Goal: Transaction & Acquisition: Obtain resource

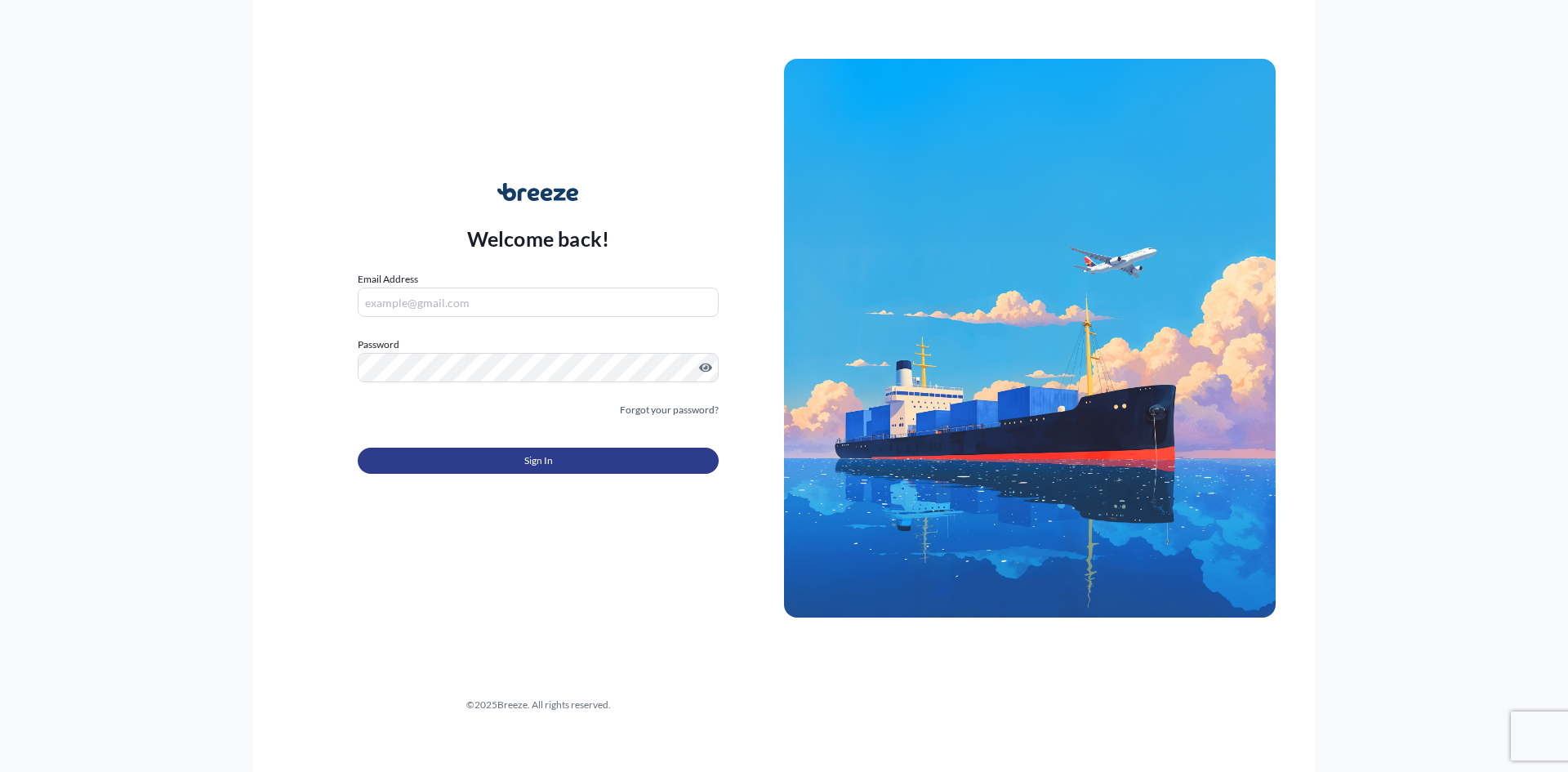
type input "[PERSON_NAME][EMAIL_ADDRESS][PERSON_NAME][DOMAIN_NAME]"
click at [575, 456] on button "Sign In" at bounding box center [537, 460] width 361 height 26
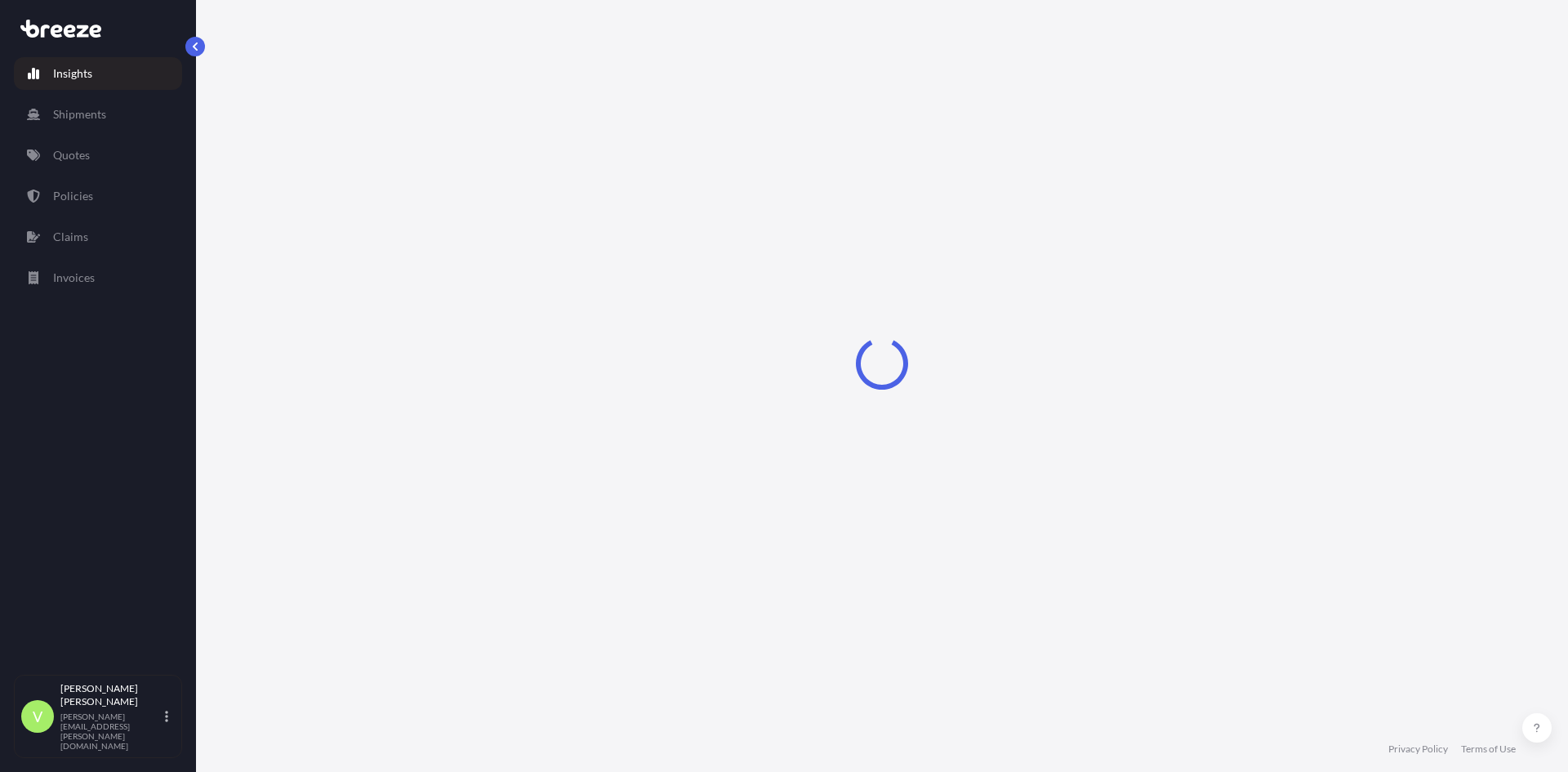
select select "2025"
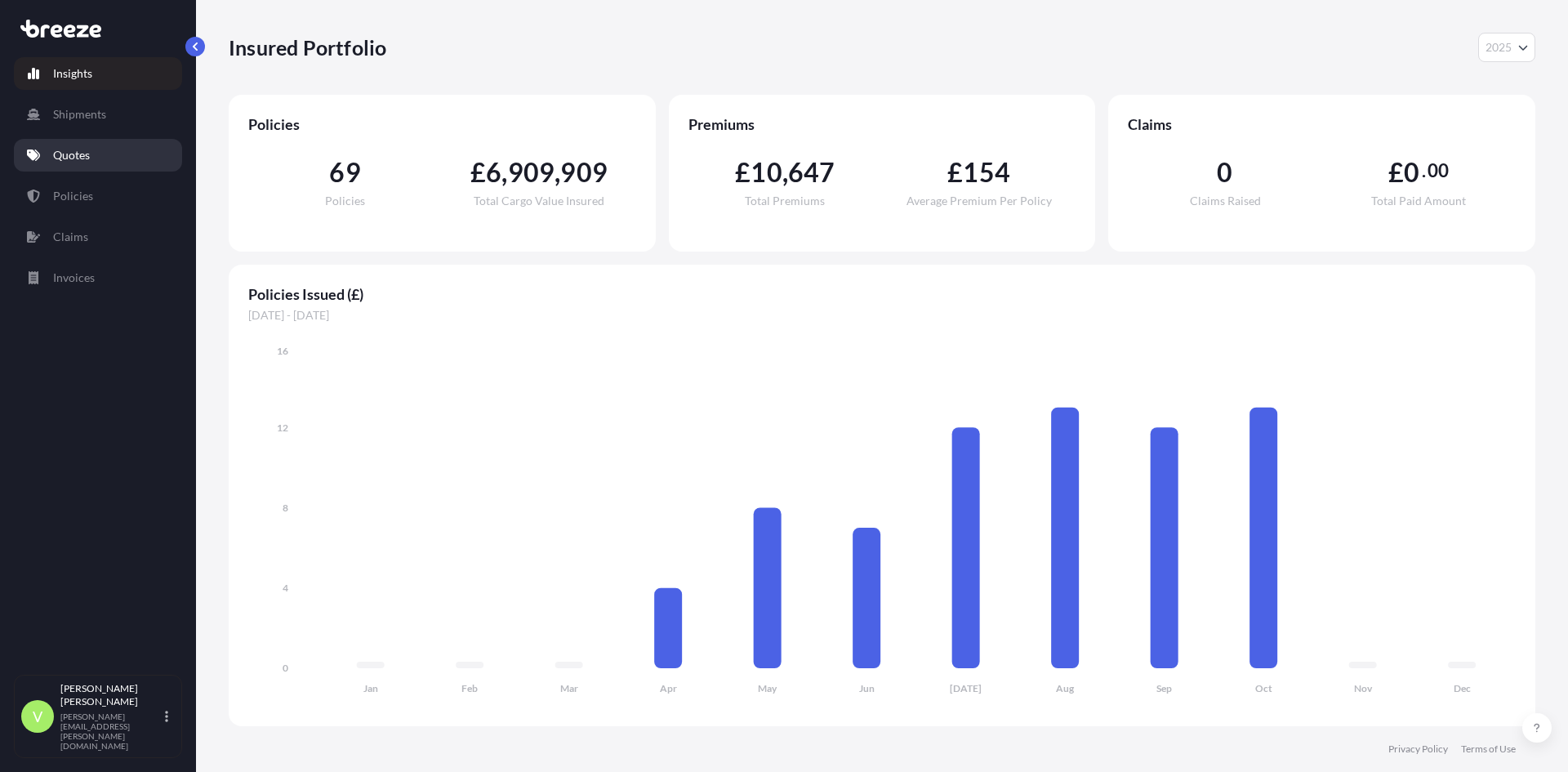
click at [90, 157] on p "Quotes" at bounding box center [71, 155] width 36 height 16
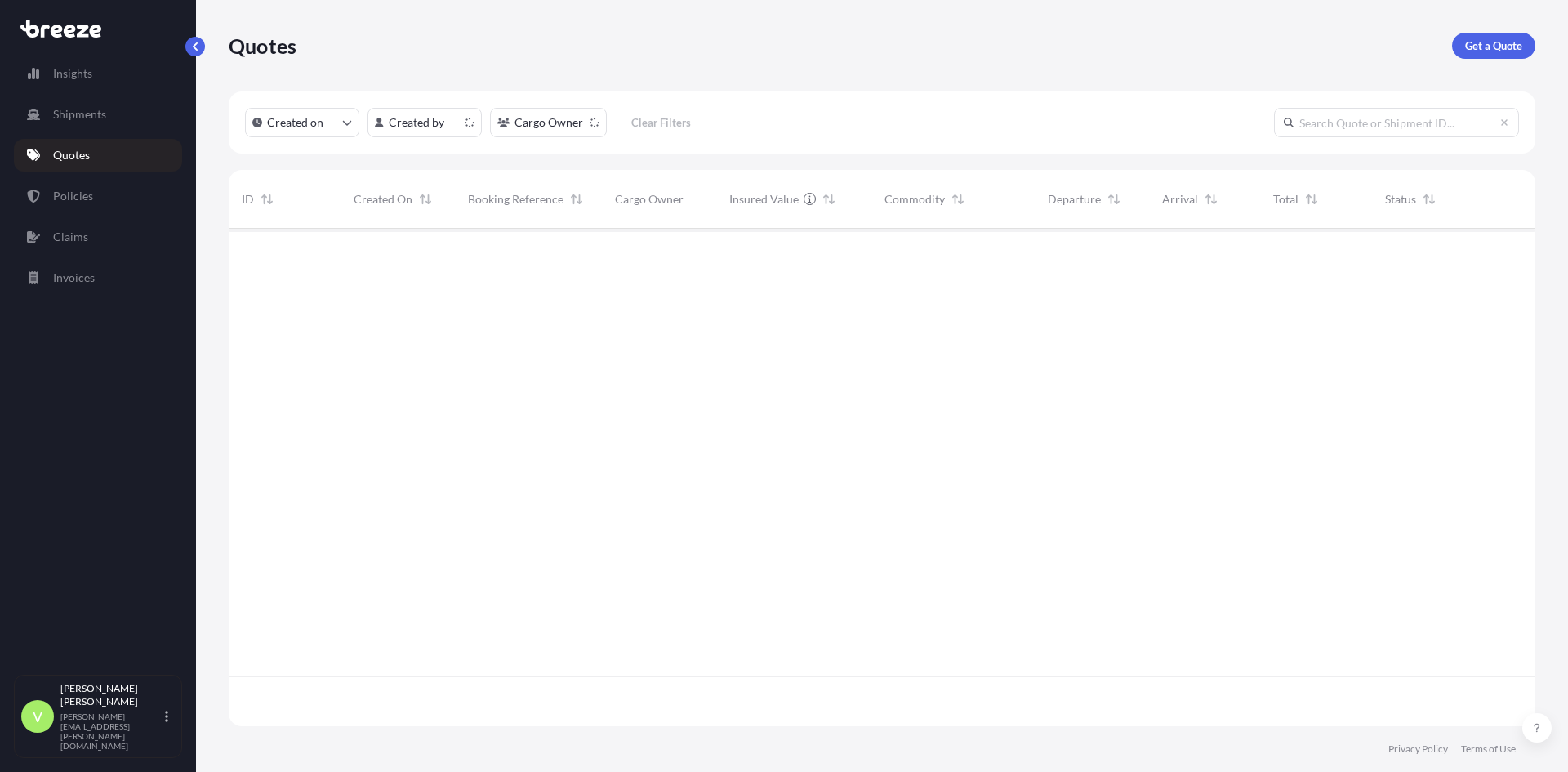
scroll to position [494, 1295]
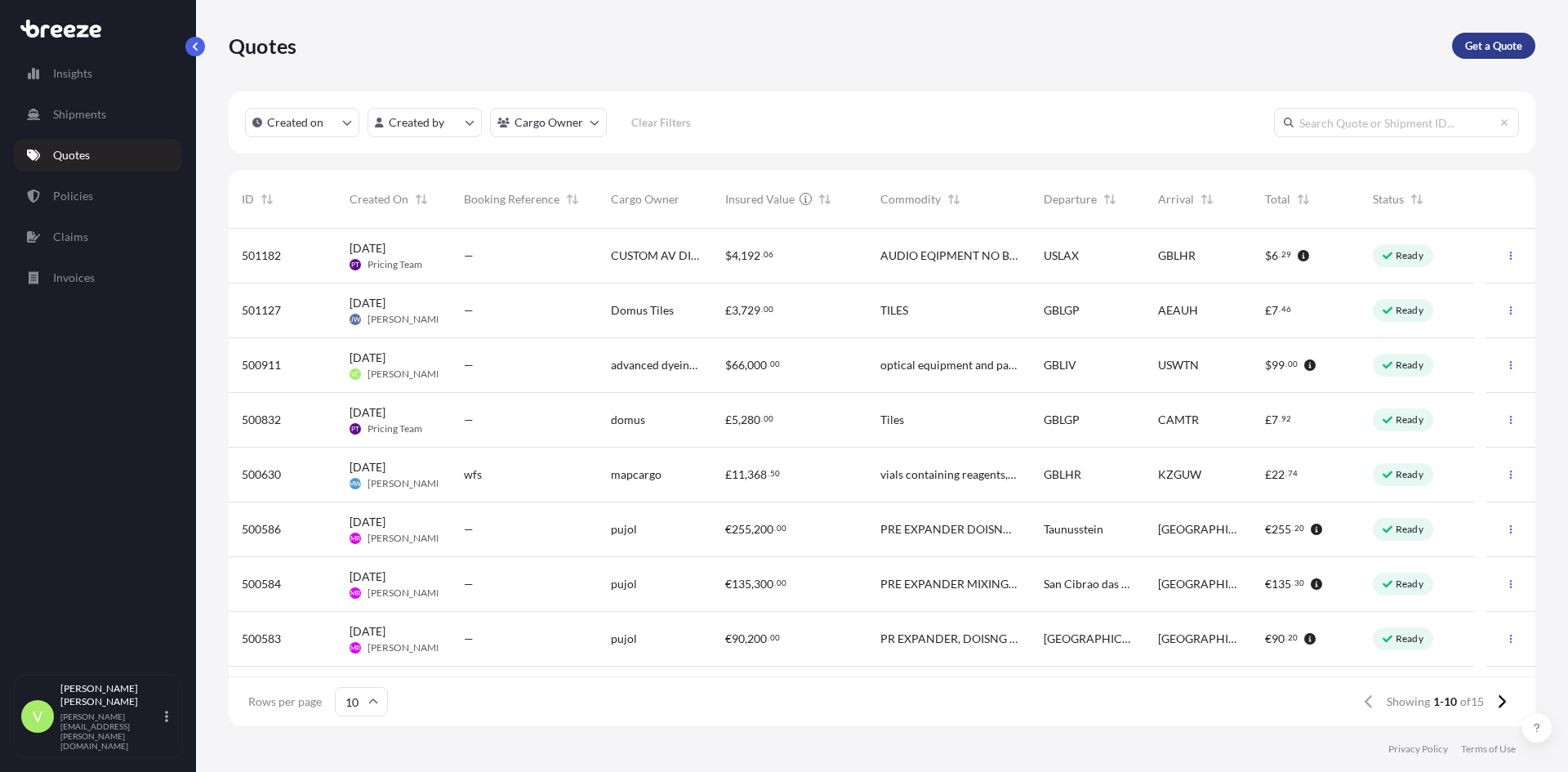
click at [1471, 46] on p "Get a Quote" at bounding box center [1494, 45] width 57 height 16
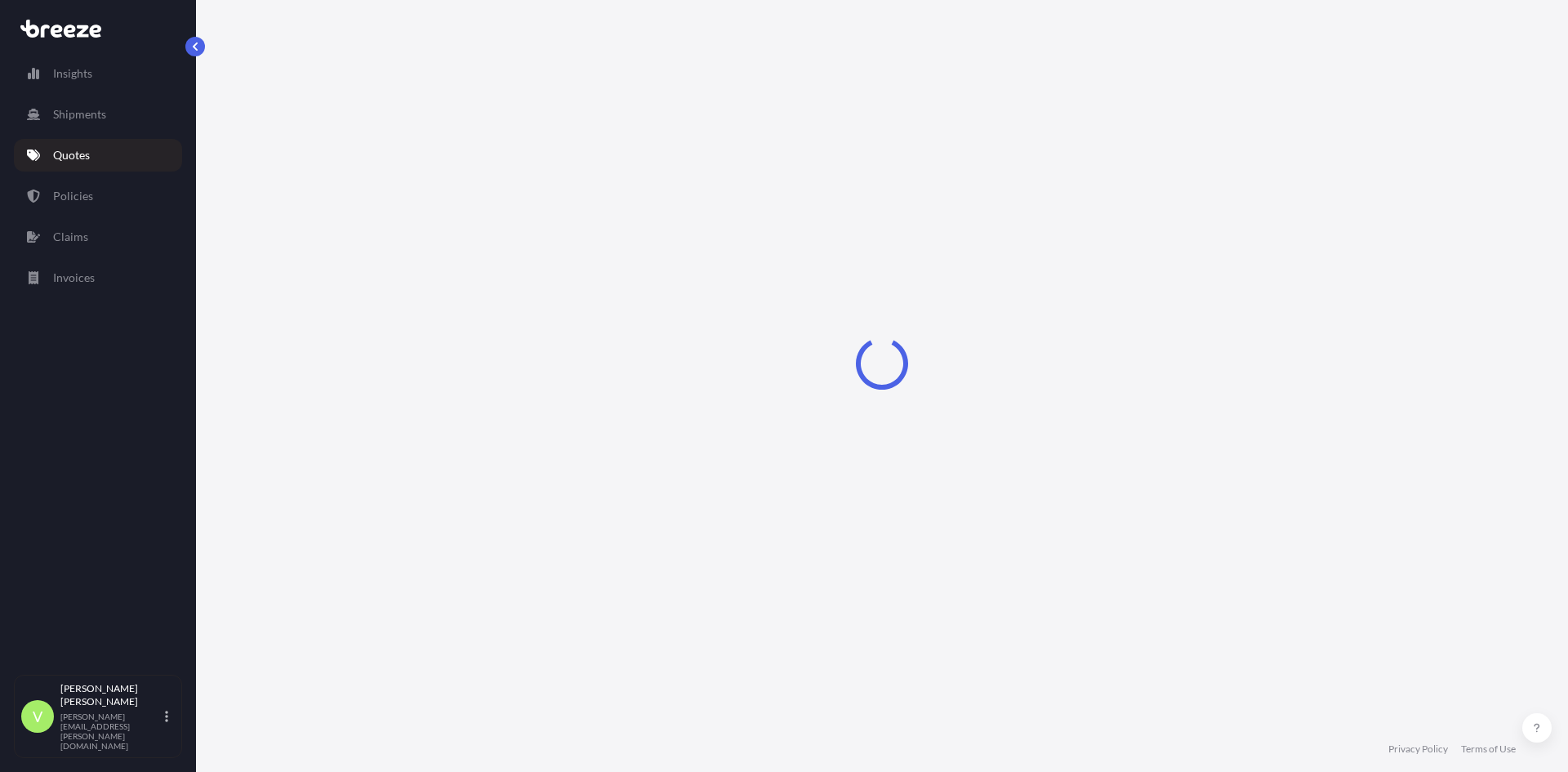
select select "Sea"
select select "1"
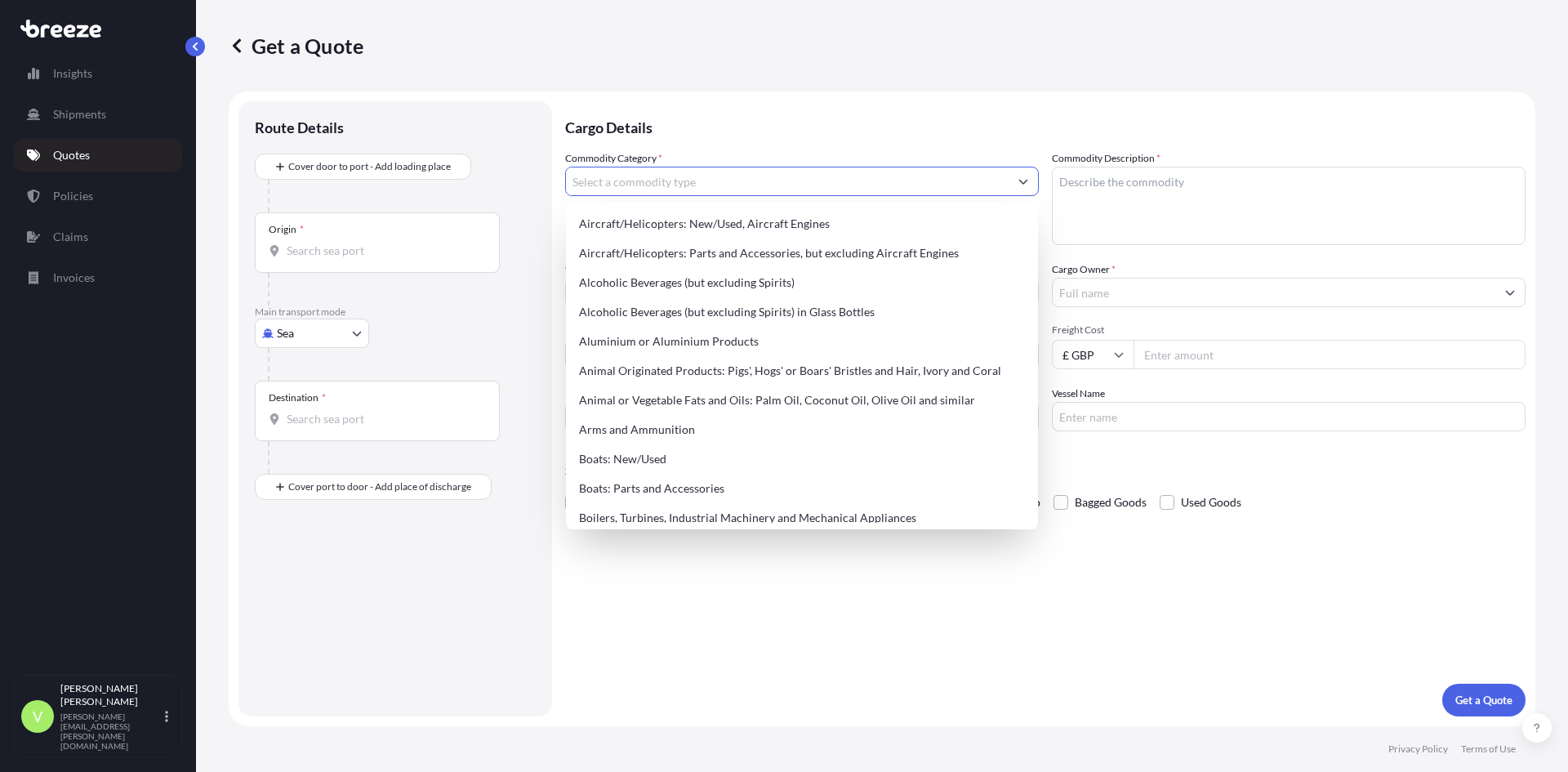
click at [588, 177] on input "Commodity Category *" at bounding box center [787, 182] width 443 height 29
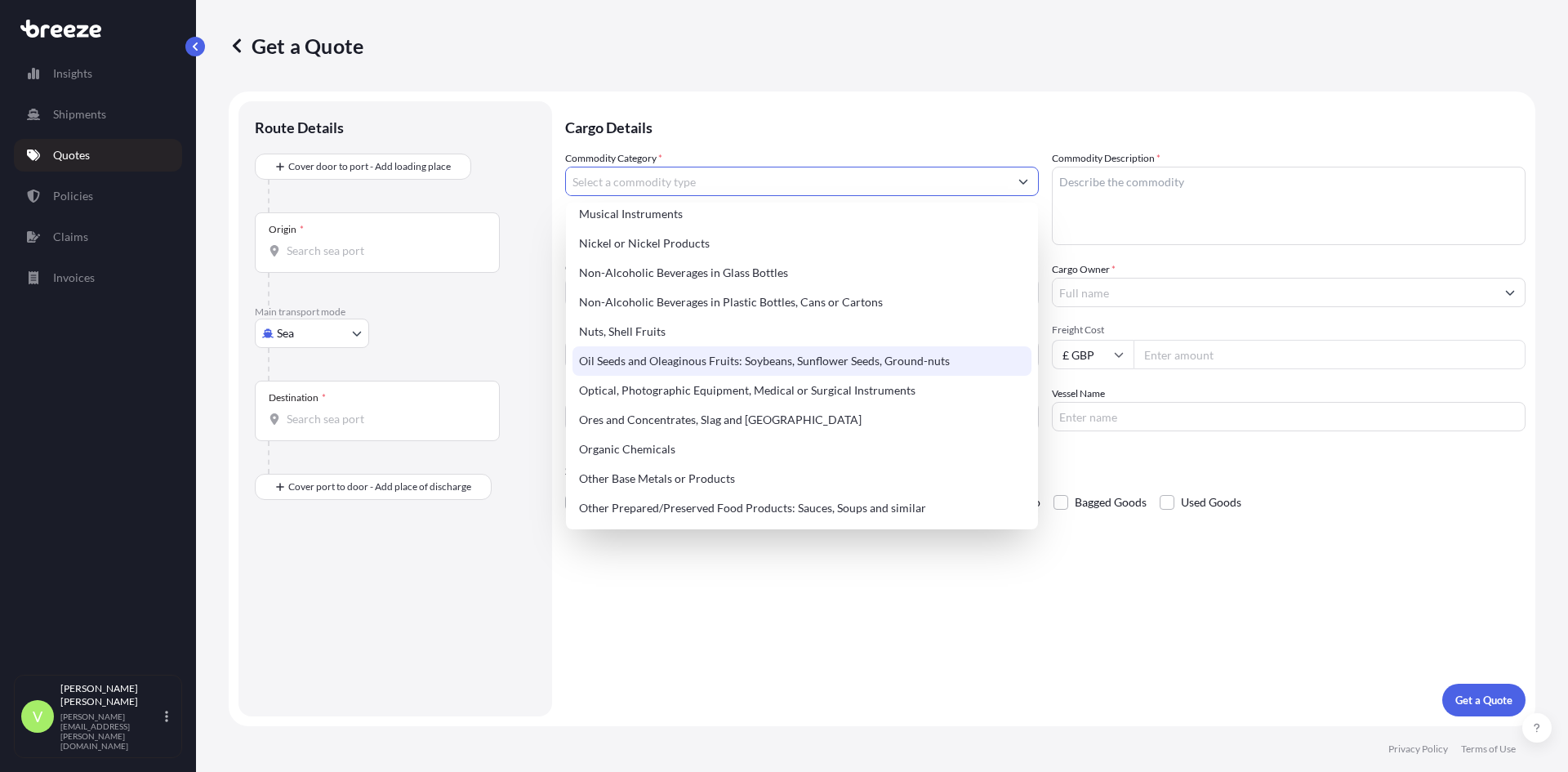
scroll to position [2532, 0]
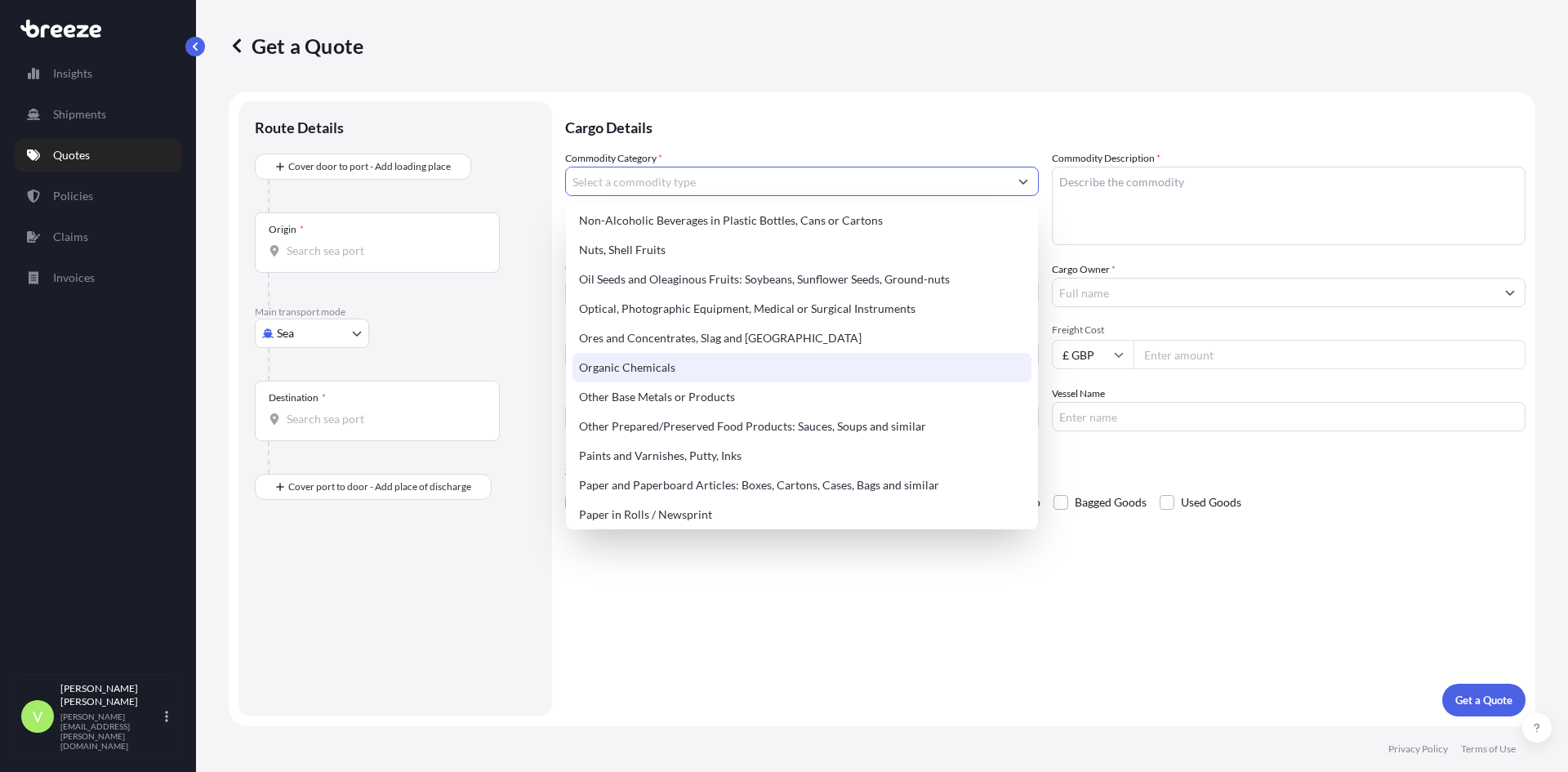
click at [639, 363] on div "Organic Chemicals" at bounding box center [802, 368] width 459 height 29
type input "Organic Chemicals"
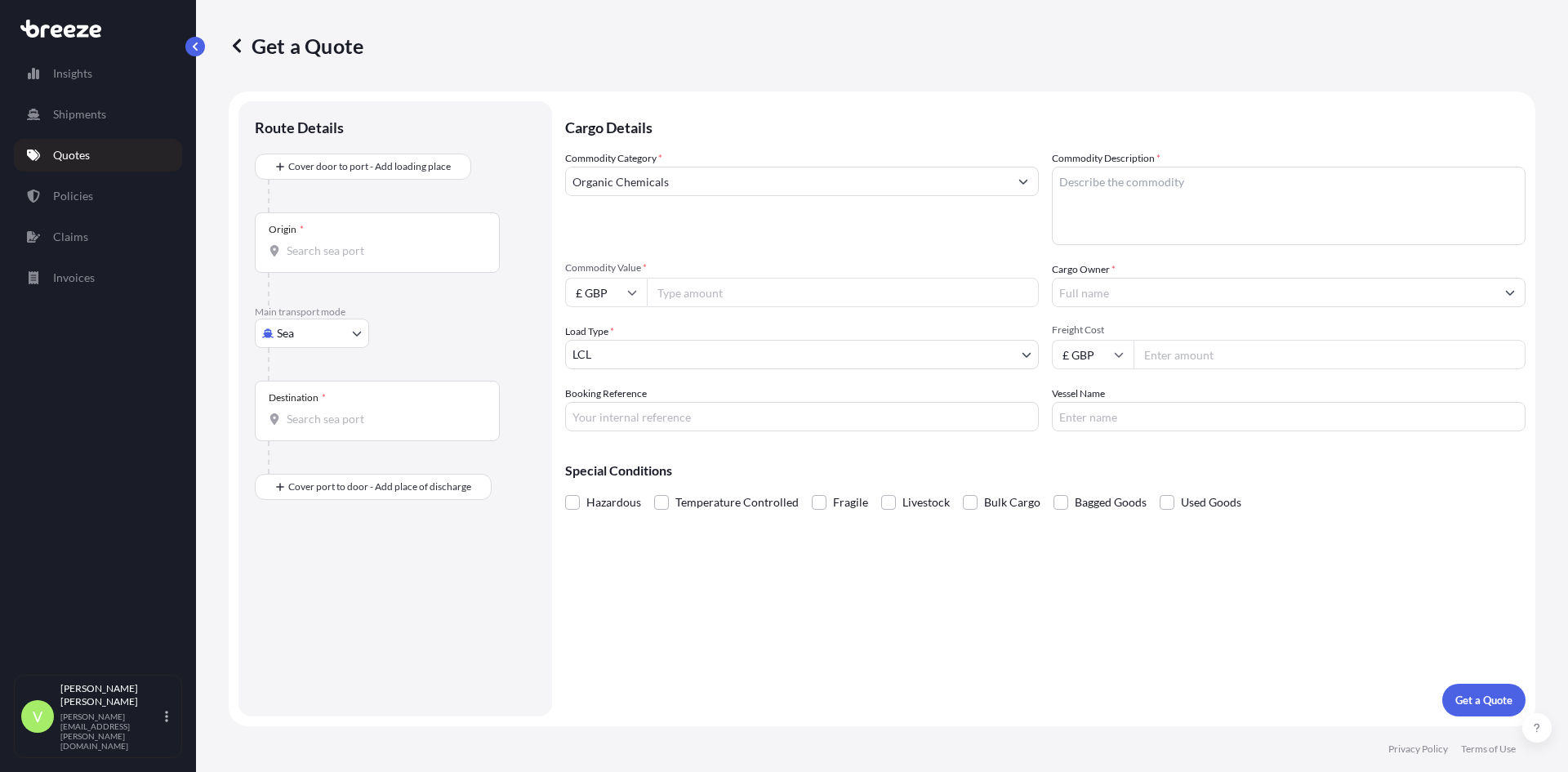
click at [318, 240] on div "Origin *" at bounding box center [376, 242] width 245 height 61
click at [318, 242] on input "Origin *" at bounding box center [382, 250] width 193 height 16
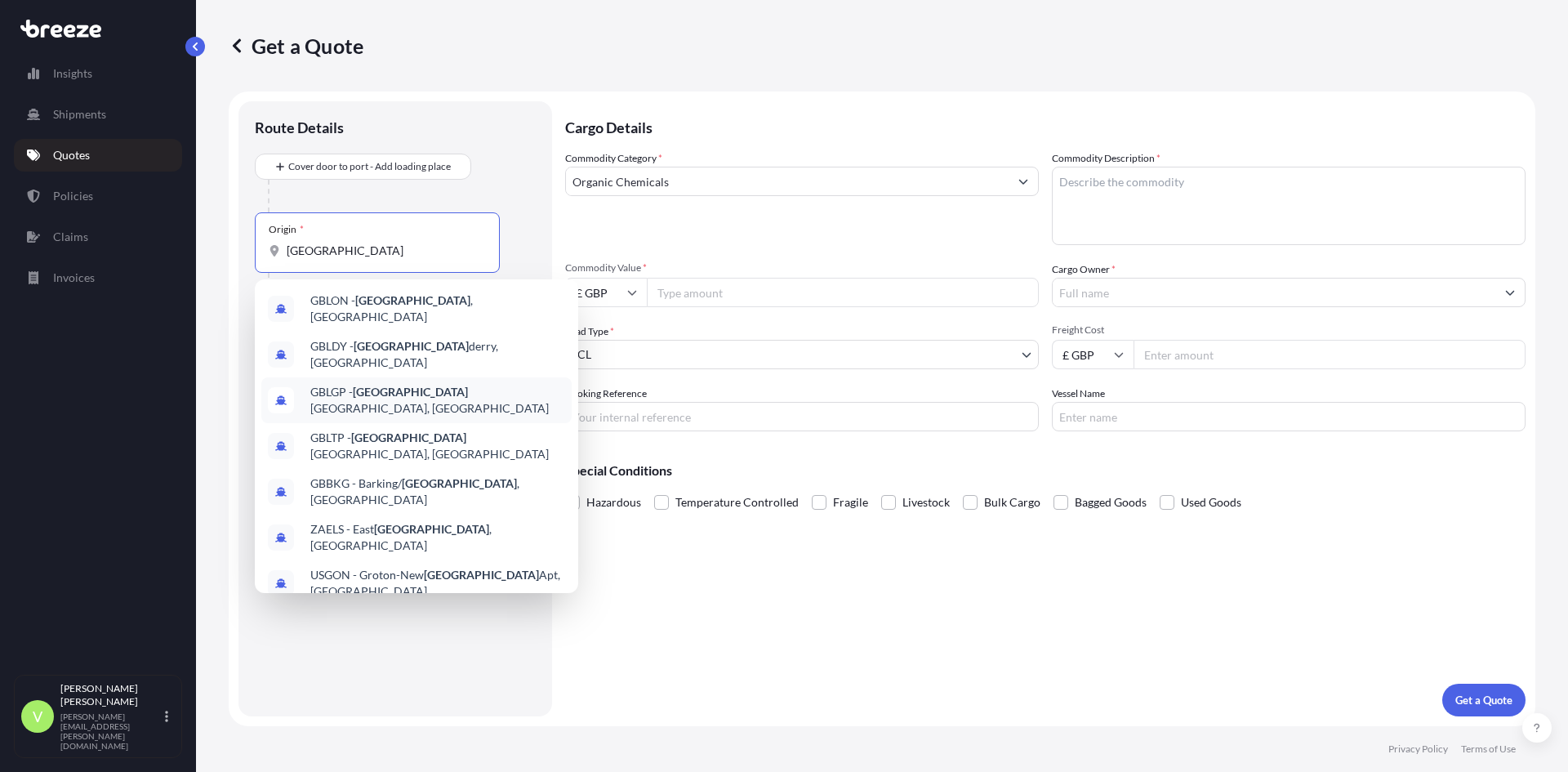
click at [376, 392] on div "GBLGP - [GEOGRAPHIC_DATA], [GEOGRAPHIC_DATA]" at bounding box center [416, 400] width 311 height 46
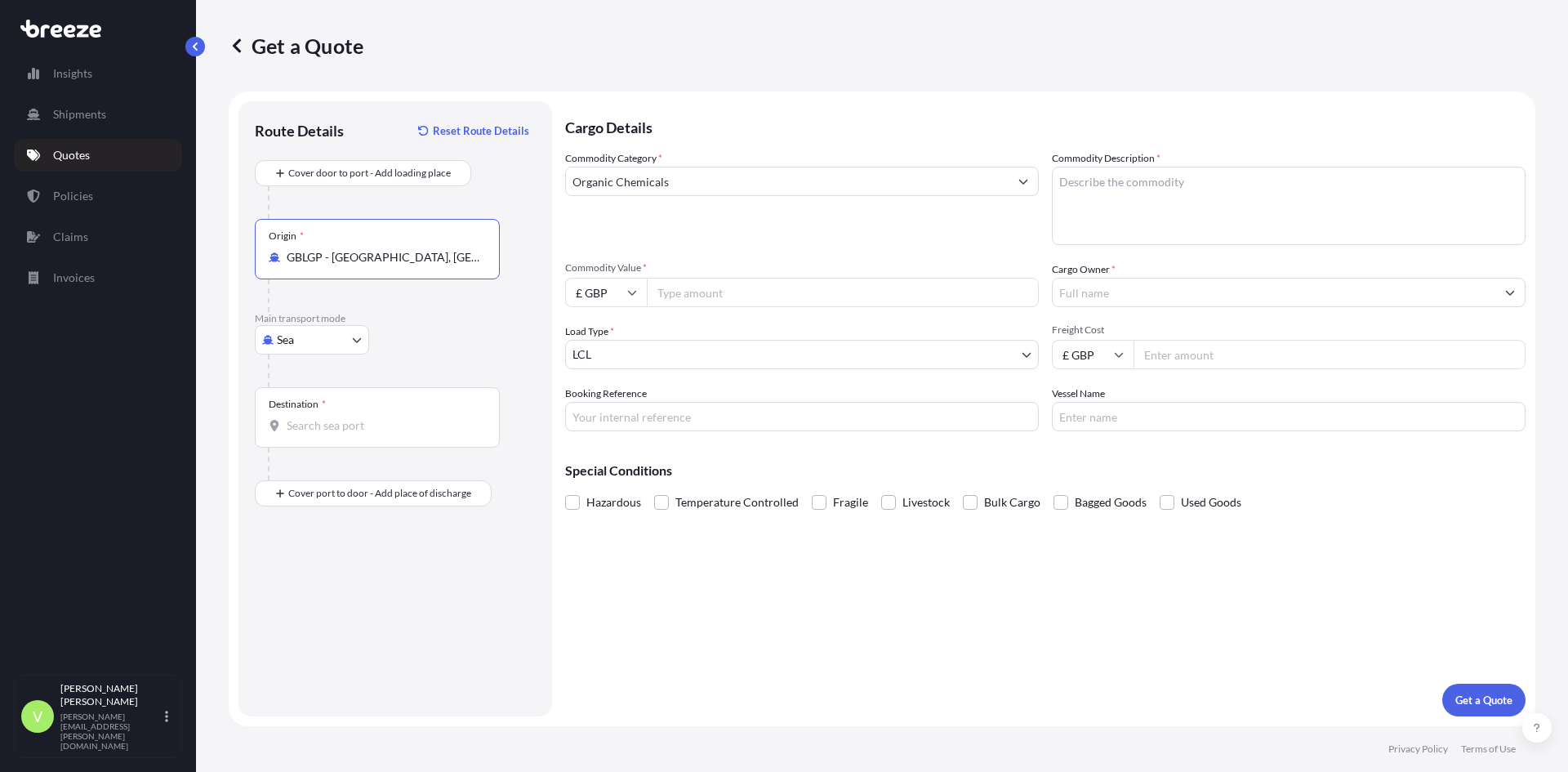
type input "GBLGP - [GEOGRAPHIC_DATA], [GEOGRAPHIC_DATA]"
click at [370, 429] on input "Destination *" at bounding box center [382, 425] width 193 height 16
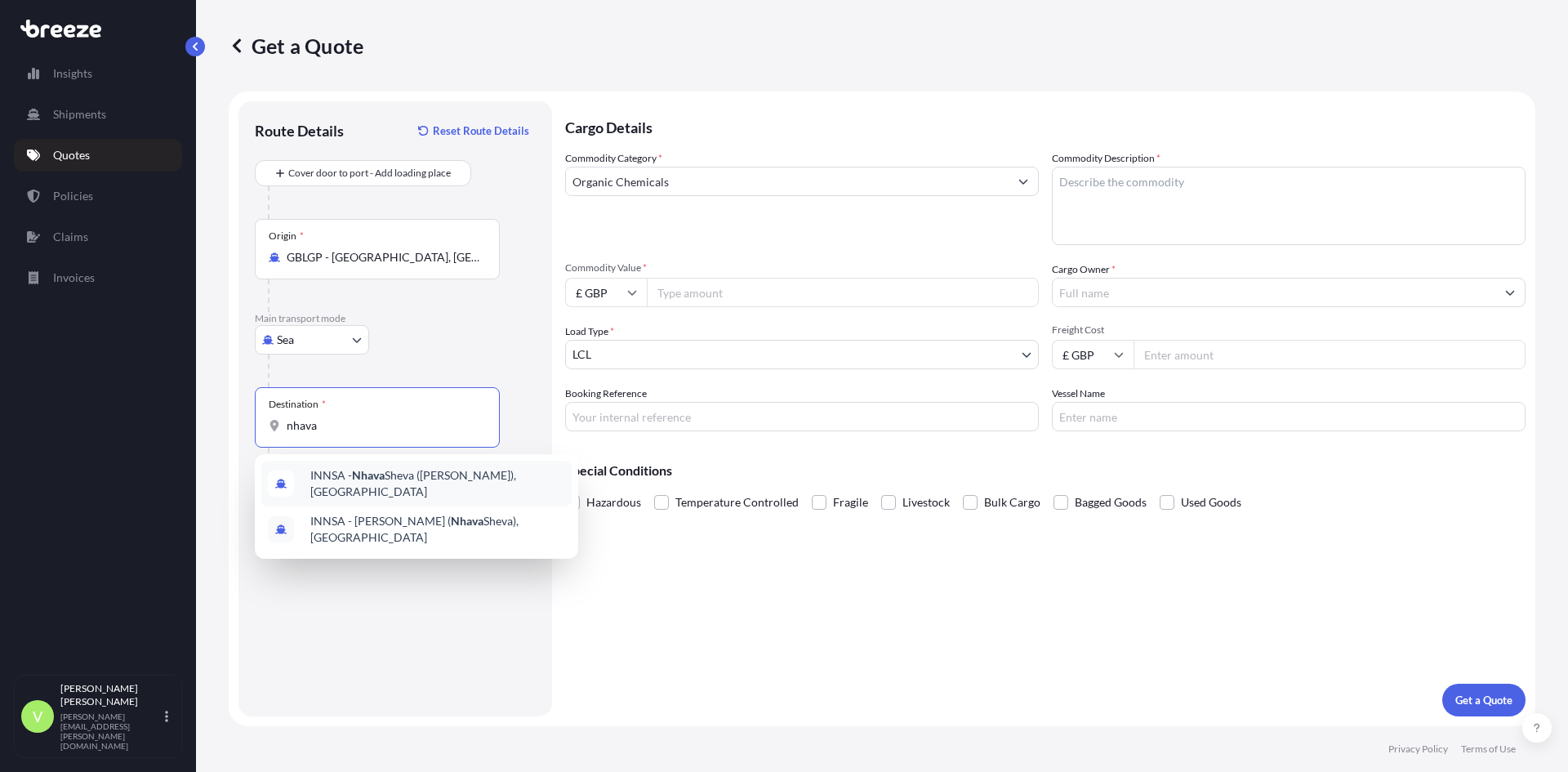
click at [372, 470] on div "INNSA - [GEOGRAPHIC_DATA] ([PERSON_NAME]), [GEOGRAPHIC_DATA]" at bounding box center [416, 483] width 311 height 46
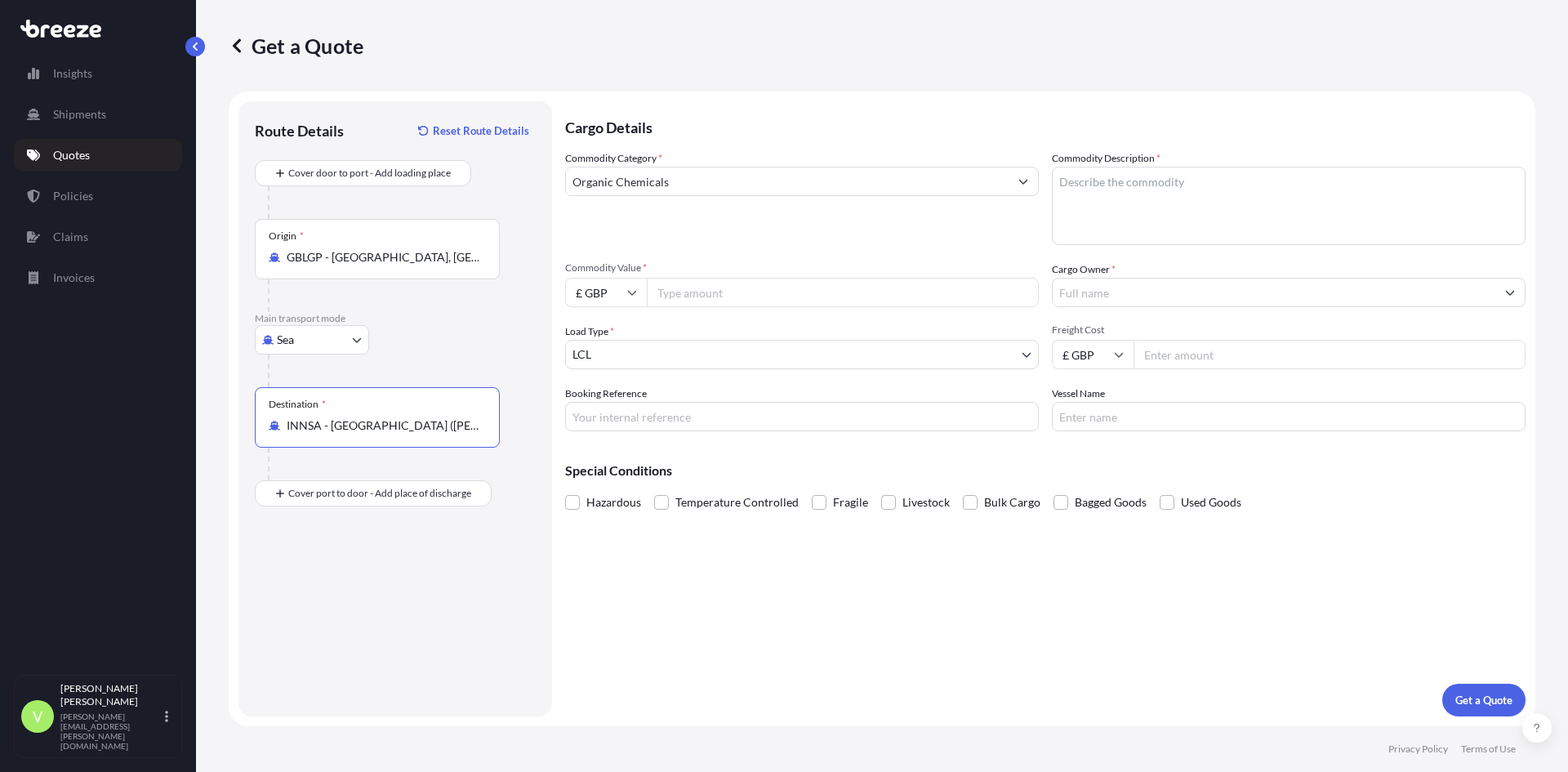
type input "INNSA - [GEOGRAPHIC_DATA] ([PERSON_NAME]), [GEOGRAPHIC_DATA]"
click at [677, 289] on input "Commodity Value *" at bounding box center [842, 293] width 392 height 29
type input "79800"
click at [632, 290] on icon at bounding box center [632, 292] width 10 height 10
click at [602, 399] on div "$ USD" at bounding box center [606, 406] width 68 height 31
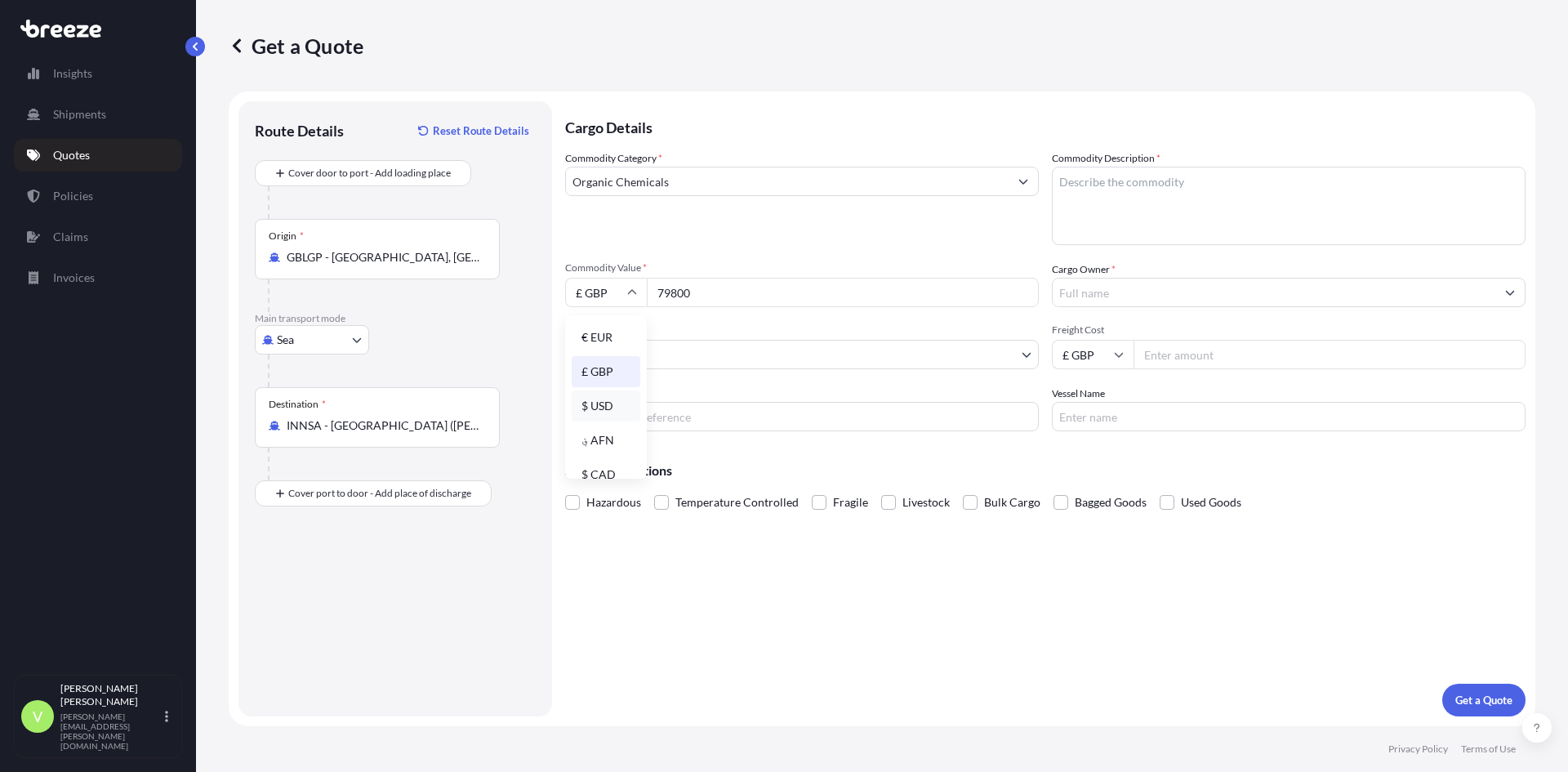
type input "$ USD"
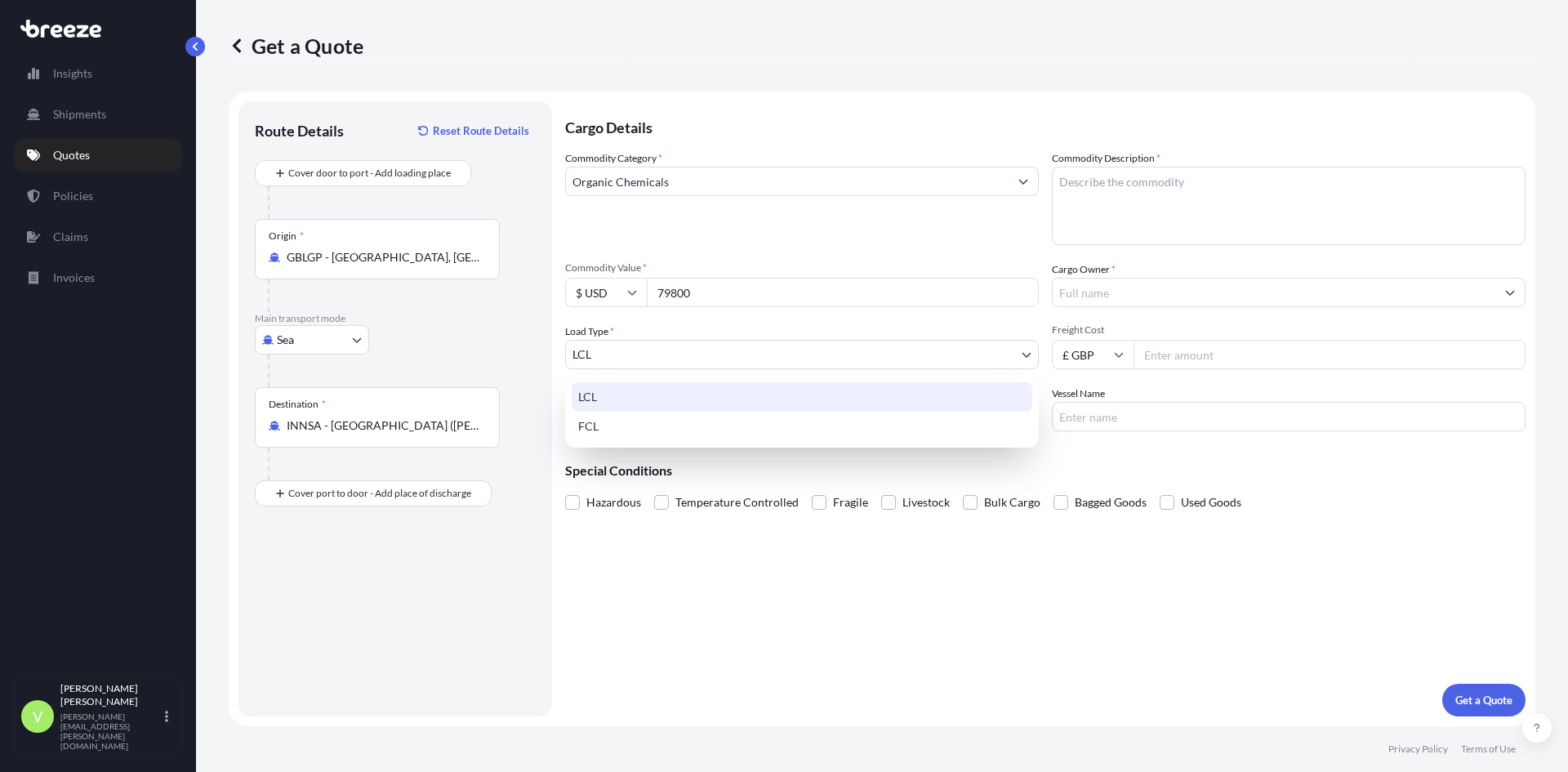
click at [614, 353] on body "Insights Shipments Quotes Policies Claims Invoices V [PERSON_NAME][GEOGRAPHIC_D…" at bounding box center [784, 386] width 1568 height 772
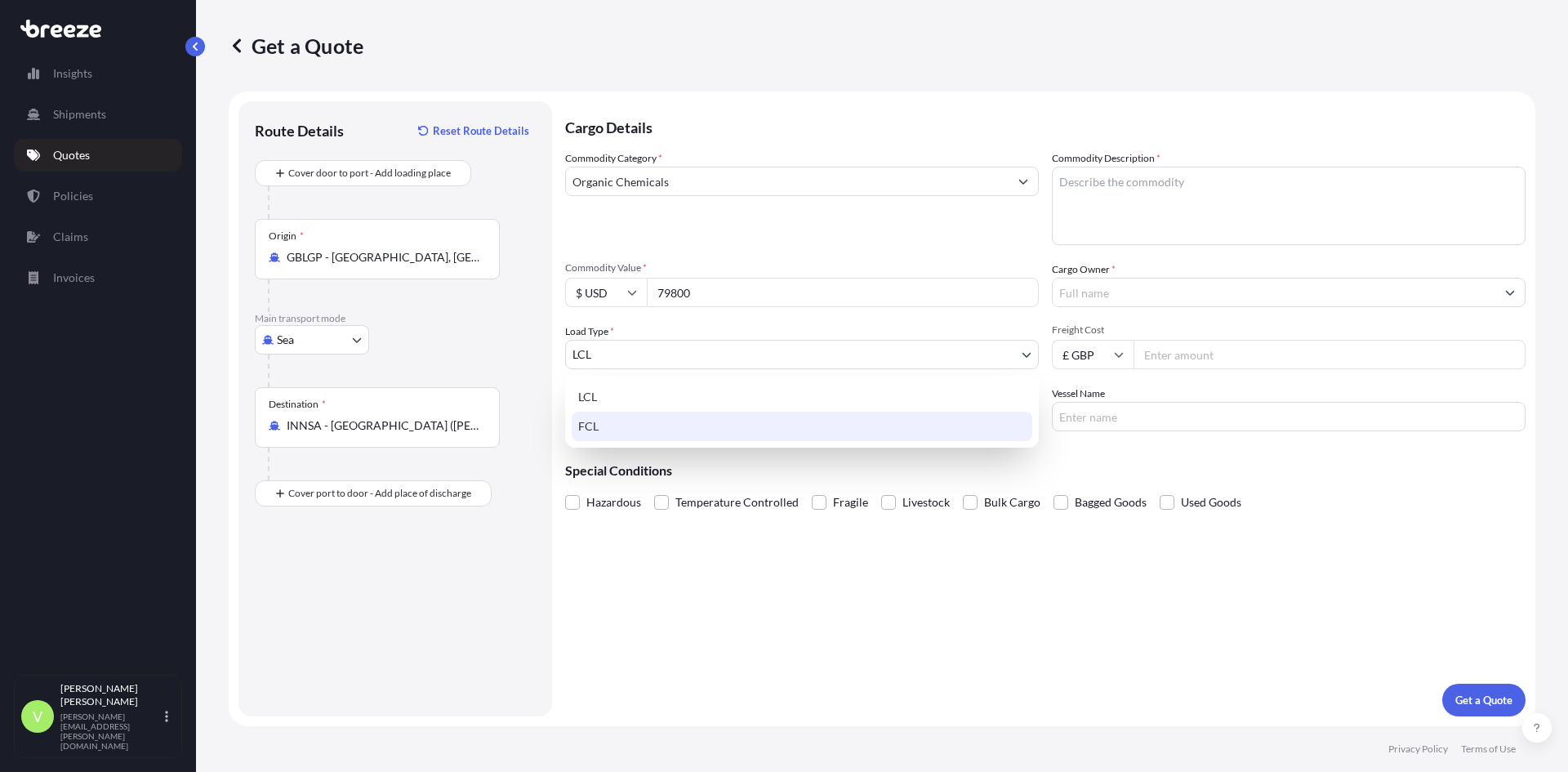
click at [600, 418] on div "FCL" at bounding box center [802, 427] width 460 height 29
select select "2"
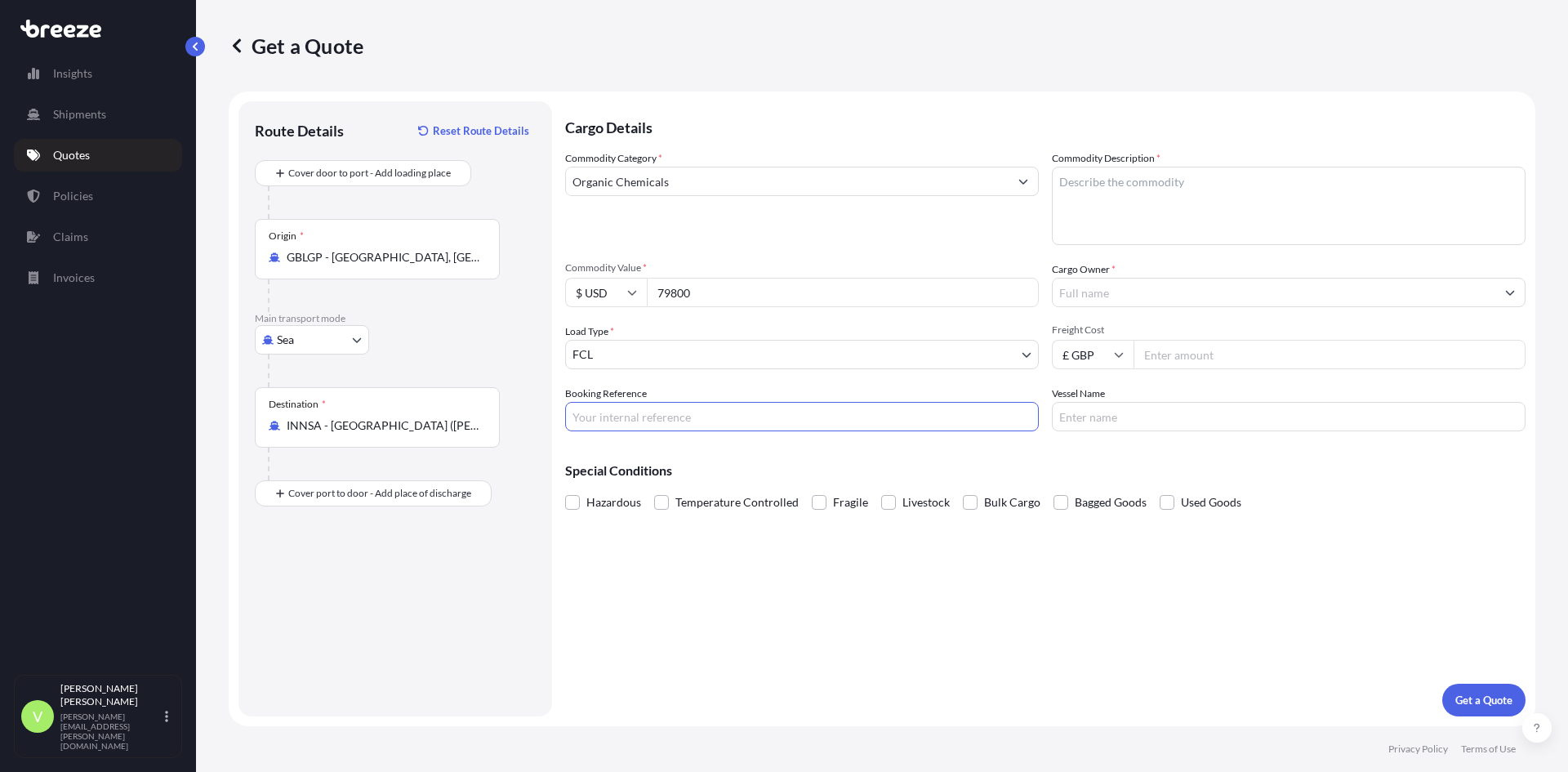
click at [598, 413] on input "Booking Reference" at bounding box center [801, 416] width 473 height 29
click at [1121, 203] on textarea "Commodity Description *" at bounding box center [1288, 206] width 473 height 79
type textarea "co2 sustain"
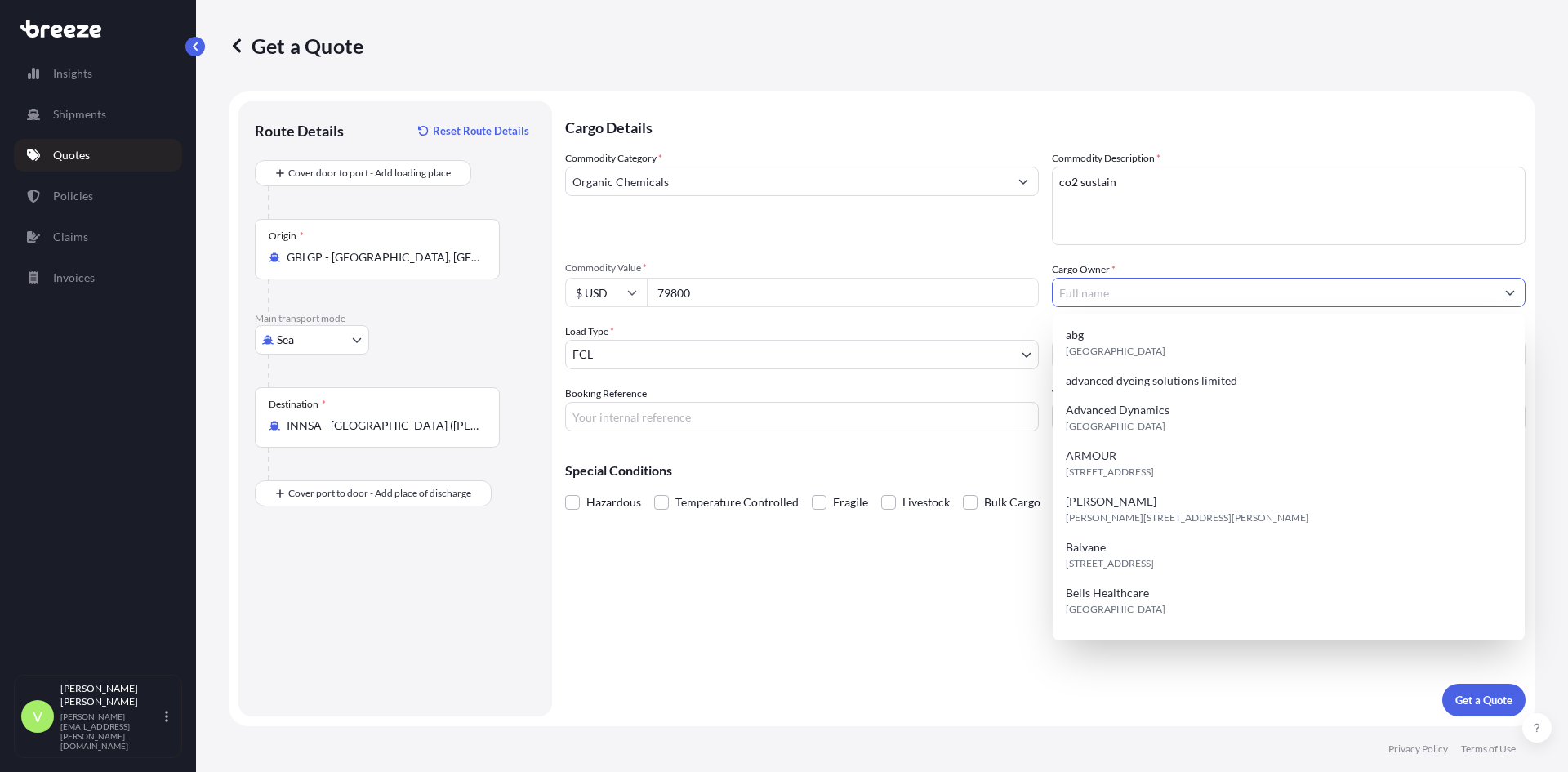
click at [1087, 292] on input "Cargo Owner *" at bounding box center [1275, 293] width 443 height 29
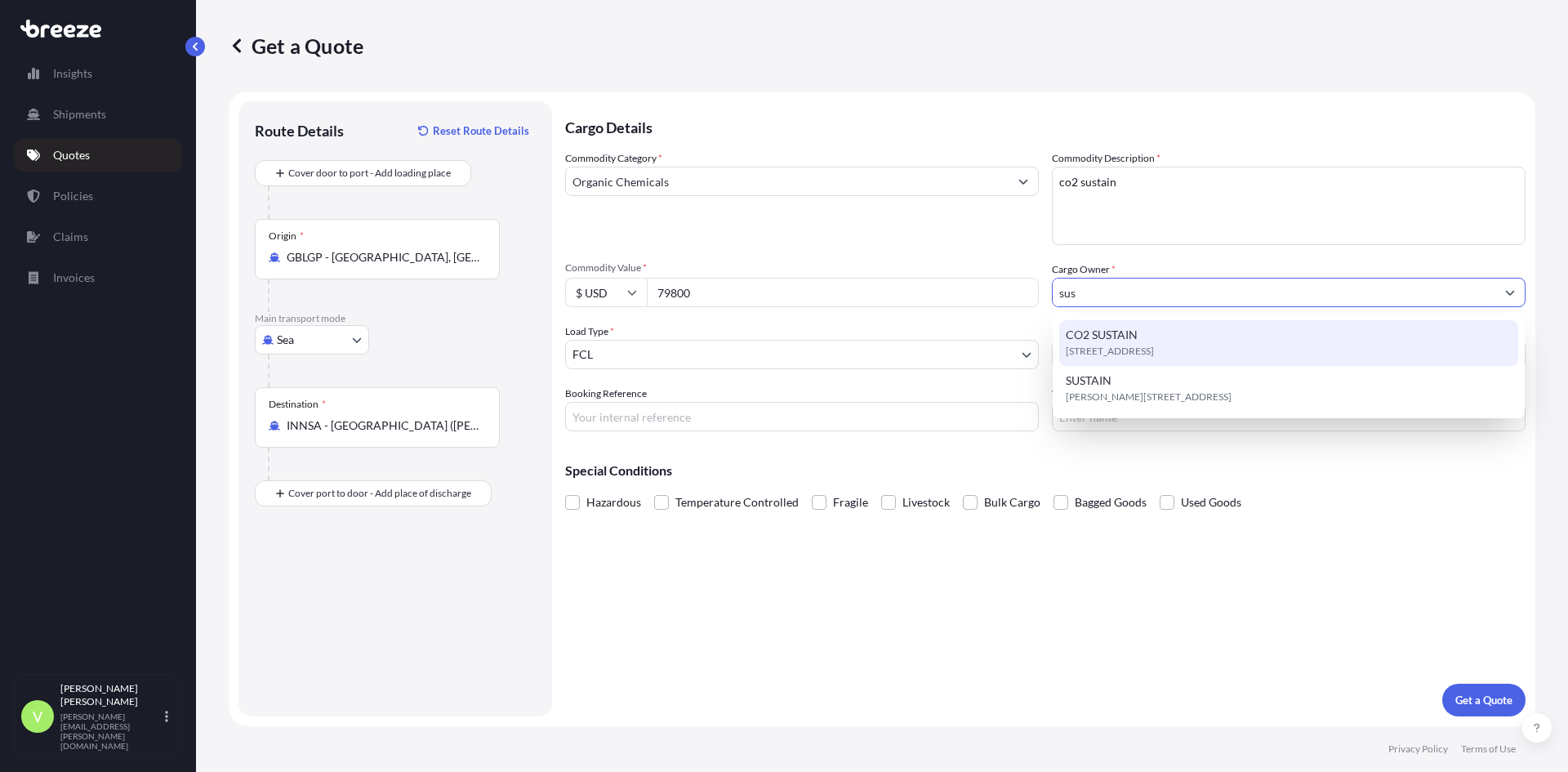
click at [1098, 331] on span "CO2 SUSTAIN" at bounding box center [1102, 335] width 72 height 16
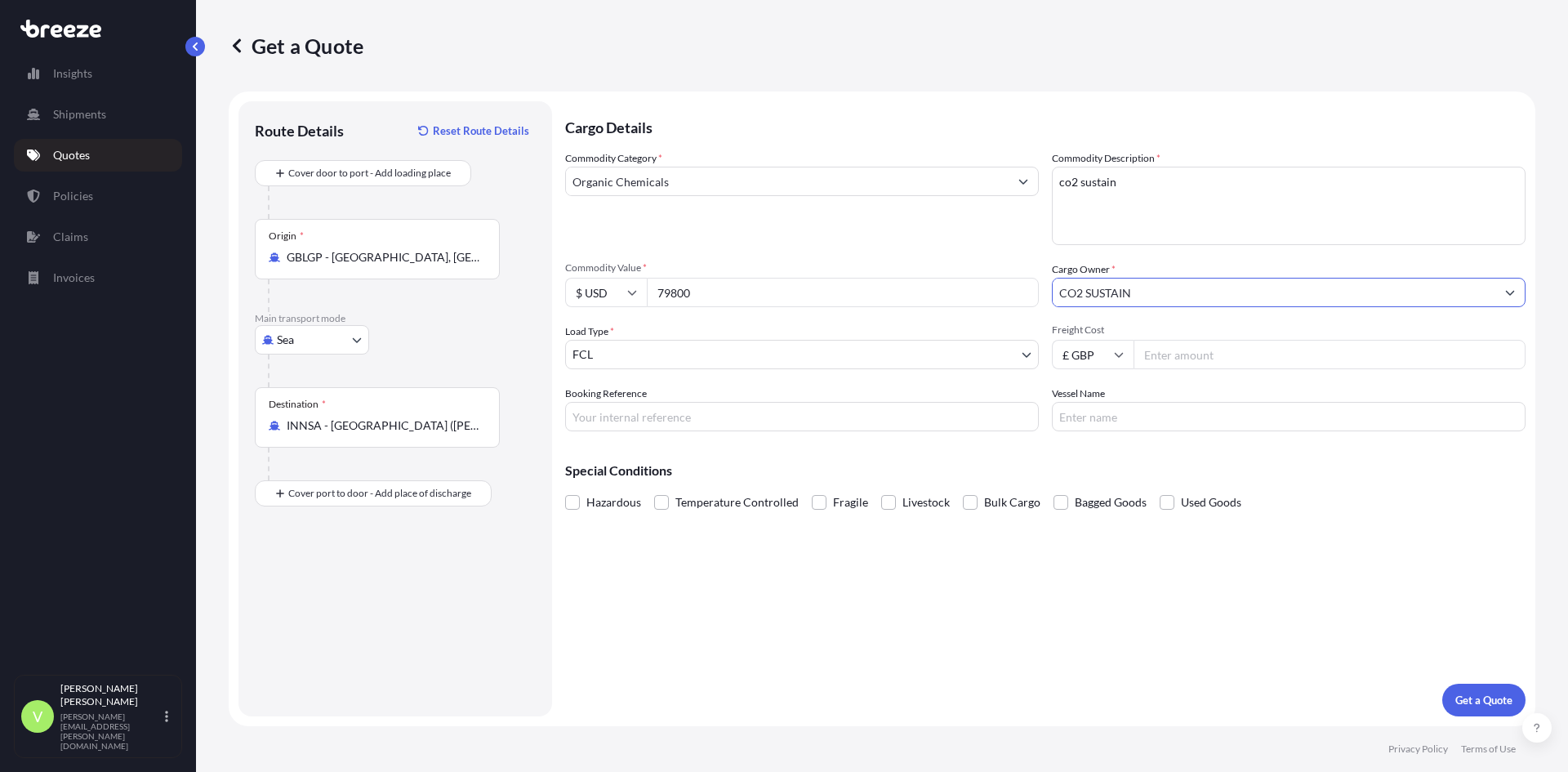
type input "CO2 SUSTAIN"
click at [1181, 352] on input "Freight Cost" at bounding box center [1329, 355] width 392 height 29
type input "895"
click at [1473, 698] on p "Get a Quote" at bounding box center [1484, 699] width 57 height 16
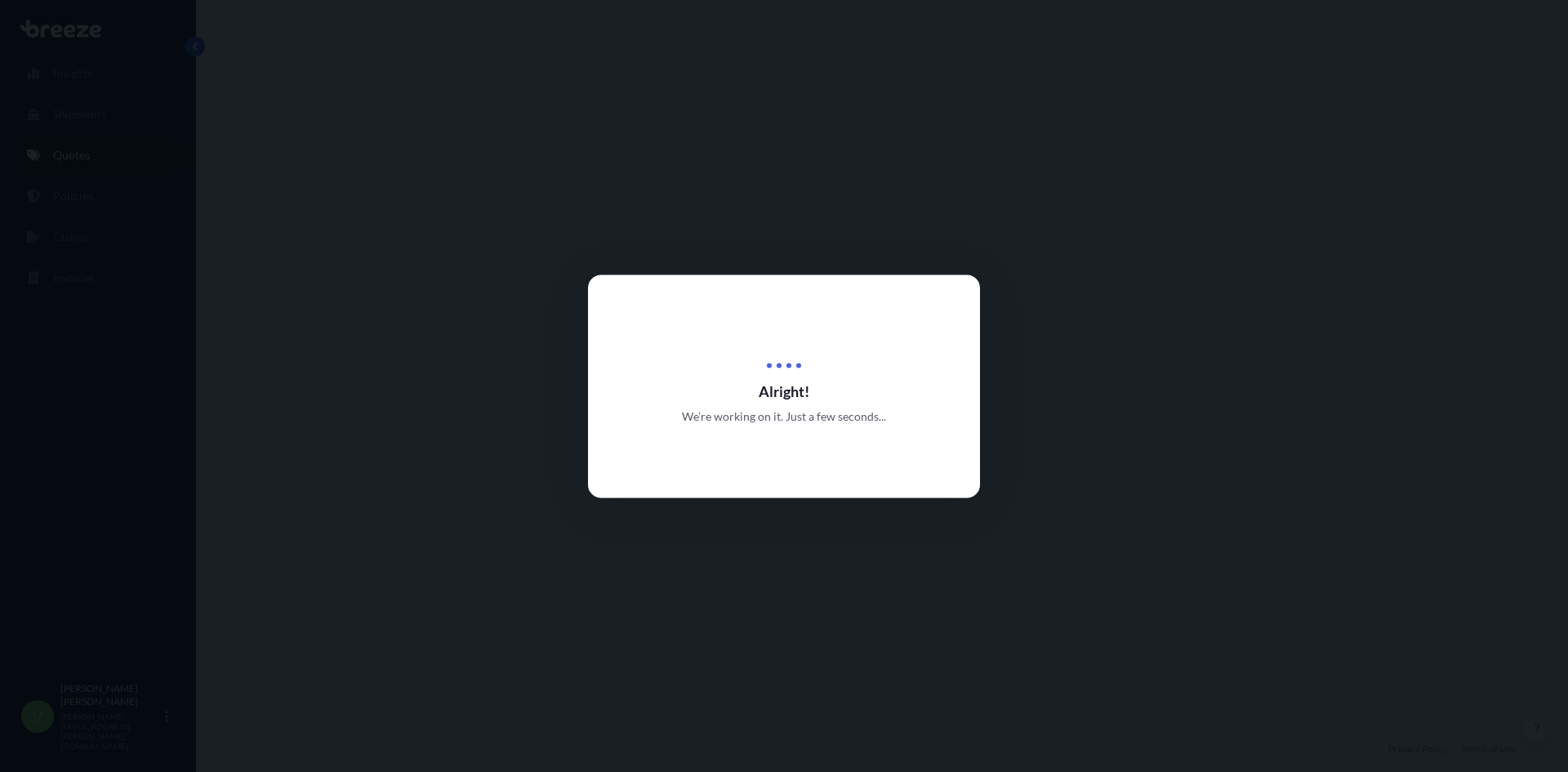
select select "Sea"
select select "2"
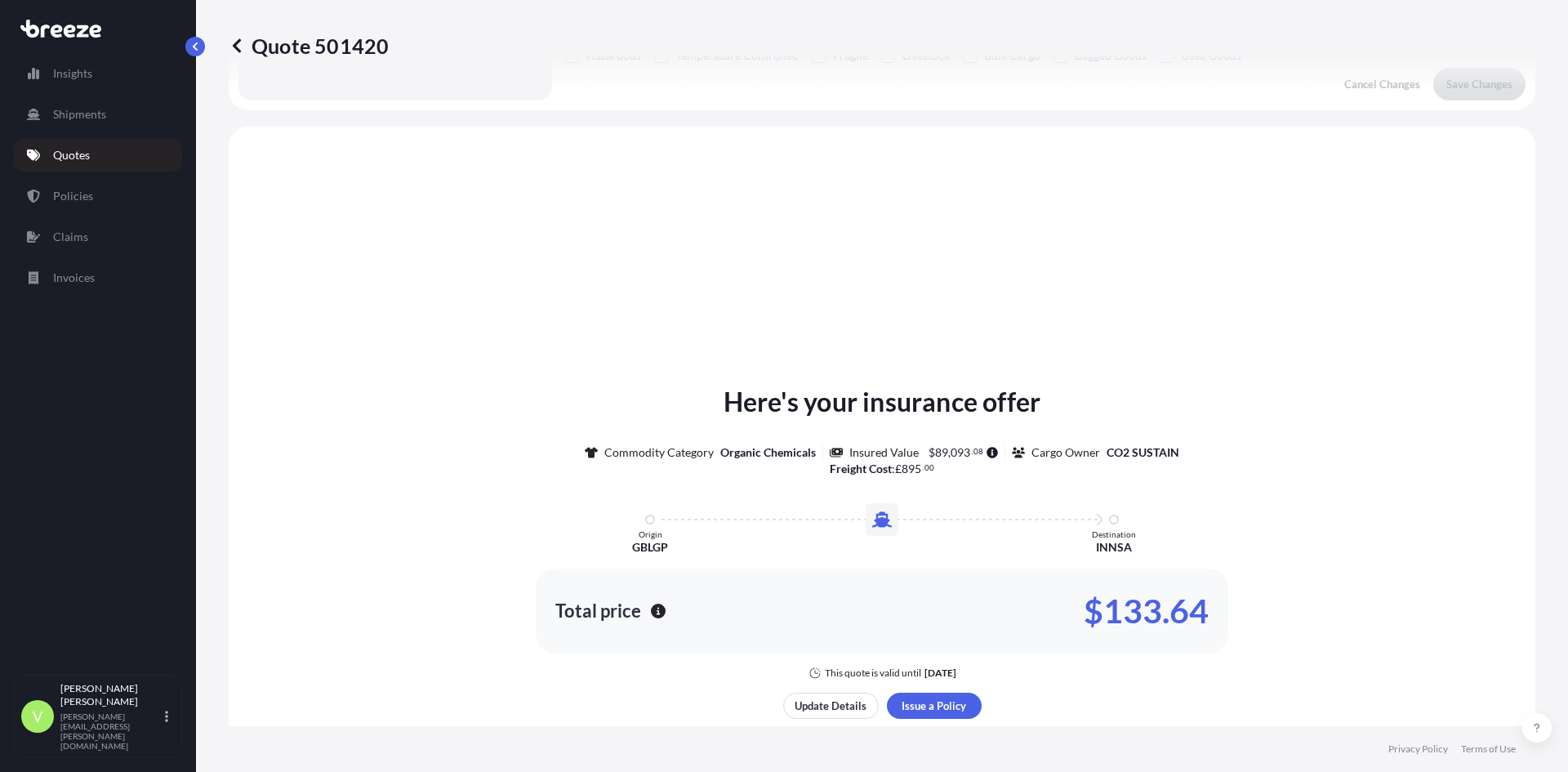
scroll to position [492, 0]
